Goal: Information Seeking & Learning: Learn about a topic

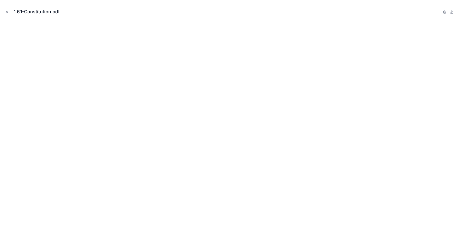
scroll to position [205, 0]
click at [6, 12] on icon "Close modal" at bounding box center [7, 12] width 4 height 4
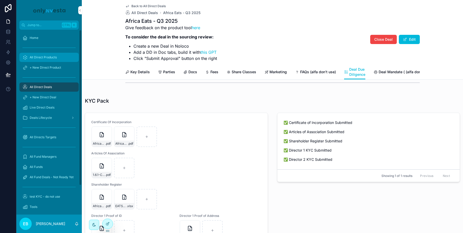
click at [48, 55] on span "All Direct Products" at bounding box center [43, 57] width 27 height 4
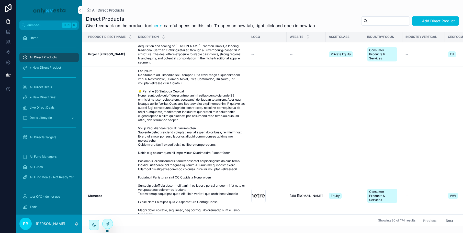
click at [368, 23] on input "scrollable content" at bounding box center [389, 20] width 42 height 7
type input "*********"
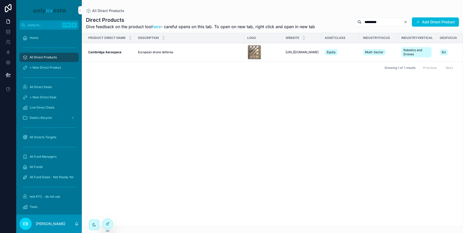
click at [107, 52] on strong "Cambridge Aerospace" at bounding box center [104, 52] width 33 height 4
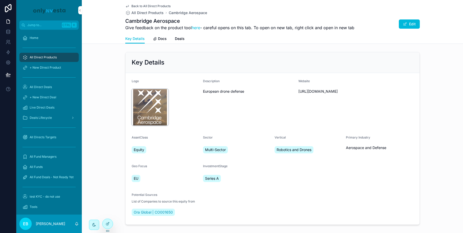
click at [147, 105] on div "ABHmeibhbWn1tpqLjerxlWwVr2W1742478178598_200x200 .png" at bounding box center [150, 107] width 37 height 37
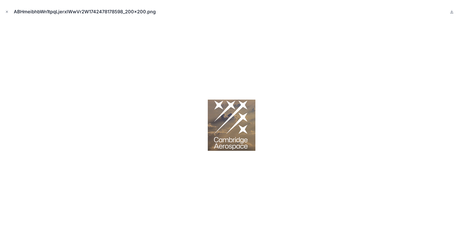
click at [244, 128] on img at bounding box center [231, 124] width 51 height 51
click at [6, 10] on icon "Close modal" at bounding box center [7, 12] width 4 height 4
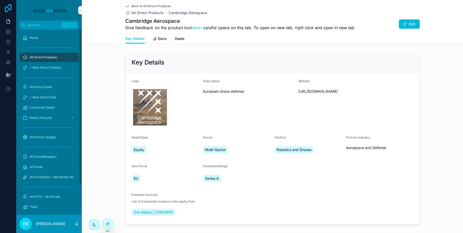
click at [7, 10] on icon at bounding box center [8, 8] width 10 height 8
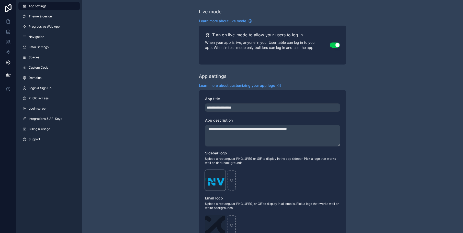
click at [217, 182] on div "Onlyinvesta .png" at bounding box center [215, 180] width 20 height 20
click at [229, 181] on div "scrollable content" at bounding box center [232, 180] width 8 height 20
type input "**********"
click at [5, 7] on icon at bounding box center [8, 8] width 7 height 8
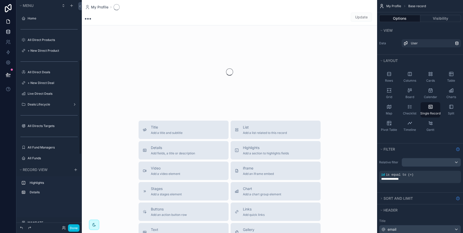
scroll to position [143, 0]
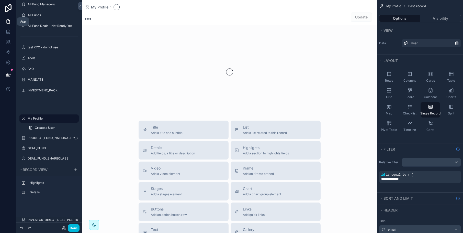
click at [9, 23] on icon at bounding box center [8, 22] width 3 height 4
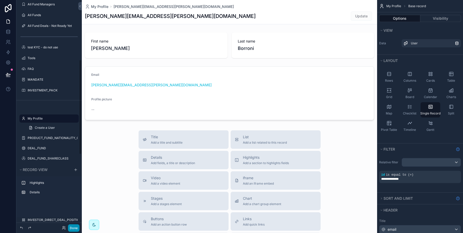
click at [73, 226] on button "Done" at bounding box center [74, 227] width 12 height 7
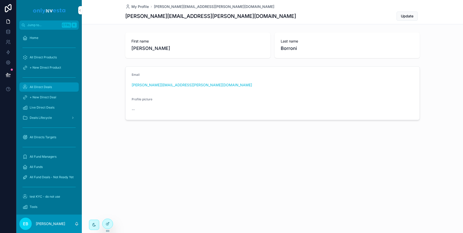
click at [44, 85] on div "All Direct Deals" at bounding box center [49, 87] width 53 height 8
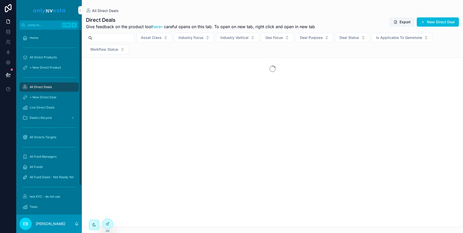
click at [105, 39] on input "scrollable content" at bounding box center [113, 37] width 42 height 7
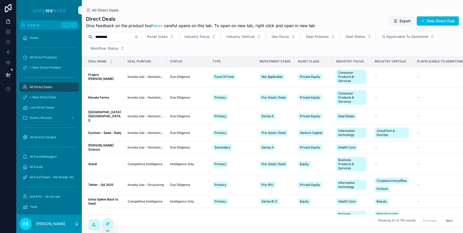
type input "*********"
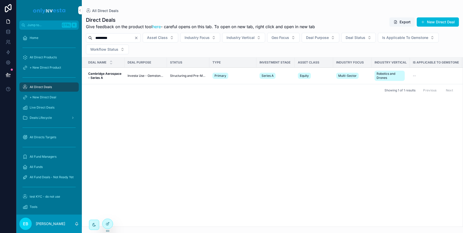
click at [114, 73] on strong "Cambridge Aerospace - Series A" at bounding box center [105, 76] width 34 height 8
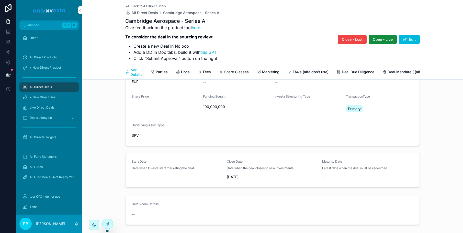
scroll to position [130, 0]
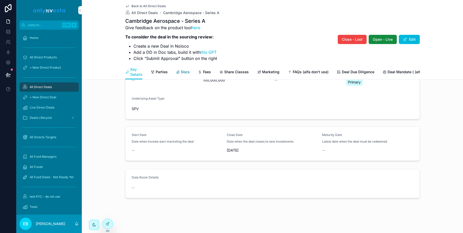
click at [183, 73] on span "Docs" at bounding box center [185, 71] width 9 height 5
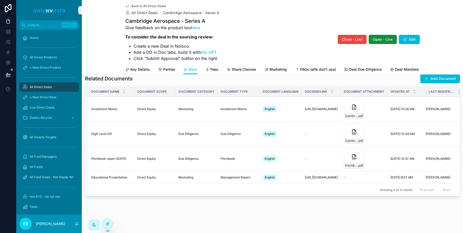
scroll to position [21, 0]
click at [355, 104] on icon "scrollable content" at bounding box center [354, 107] width 6 height 6
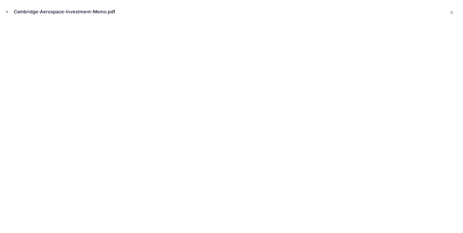
click at [6, 12] on icon "Close modal" at bounding box center [7, 12] width 4 height 4
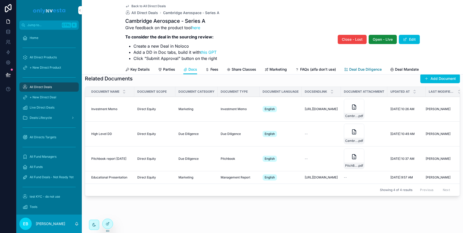
click at [363, 70] on span "Deal Due Diligence" at bounding box center [365, 69] width 32 height 5
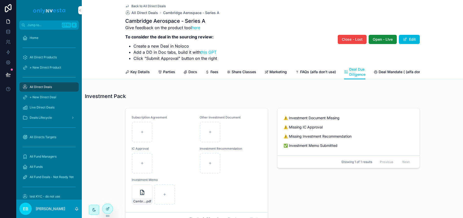
scroll to position [421, 0]
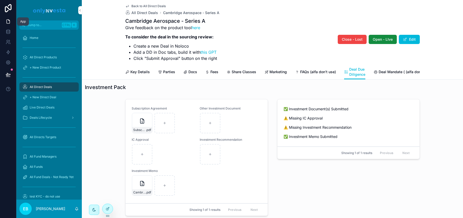
click at [6, 21] on icon at bounding box center [8, 21] width 5 height 5
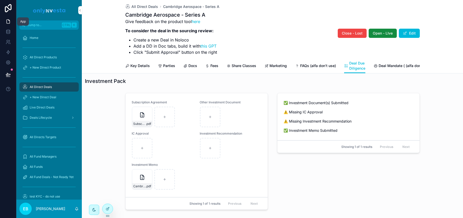
scroll to position [415, 0]
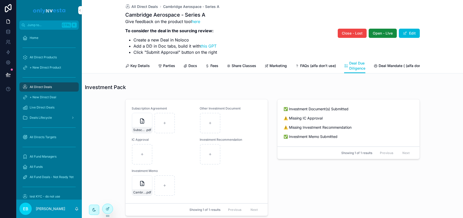
click at [56, 87] on div "All Direct Deals" at bounding box center [49, 87] width 53 height 8
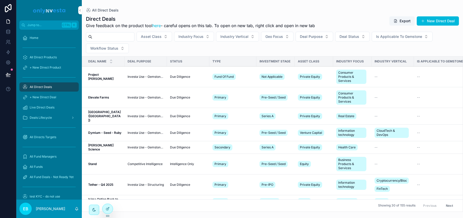
click at [107, 38] on input "scrollable content" at bounding box center [113, 36] width 42 height 7
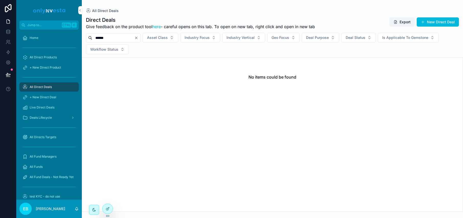
type input "******"
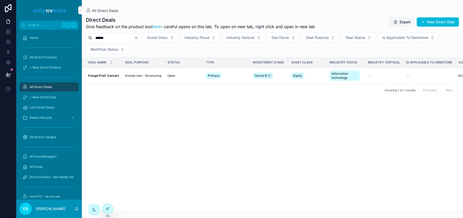
click at [108, 75] on strong "Pasqal PreC Convert" at bounding box center [103, 76] width 31 height 4
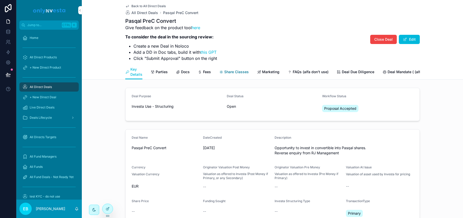
click at [220, 72] on icon "scrollable content" at bounding box center [221, 72] width 4 height 4
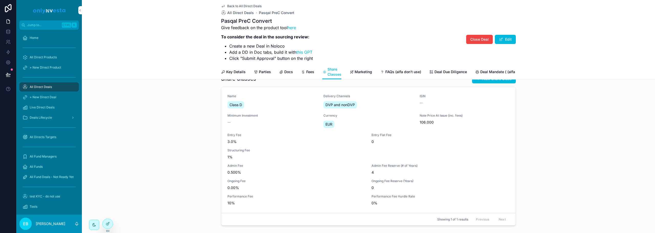
scroll to position [15, 0]
